Goal: Go to known website: Access a specific website the user already knows

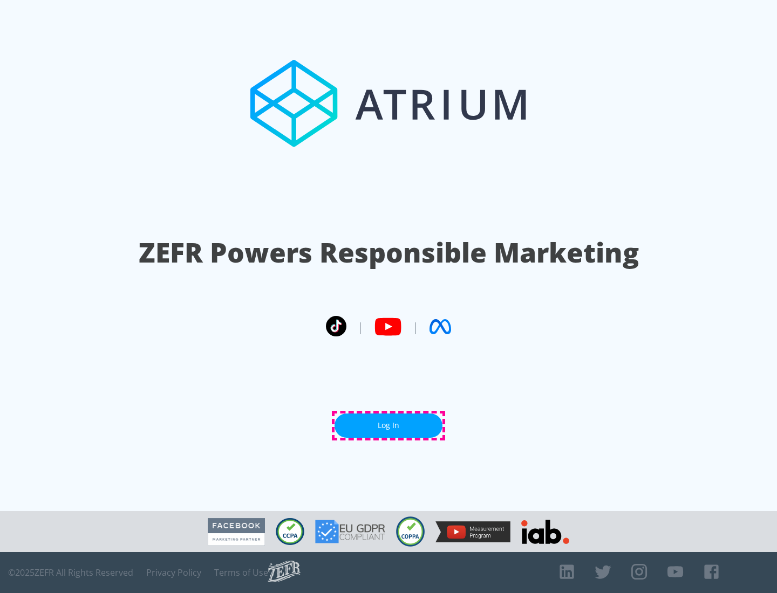
click at [388, 426] on link "Log In" at bounding box center [388, 426] width 108 height 24
